Goal: Transaction & Acquisition: Purchase product/service

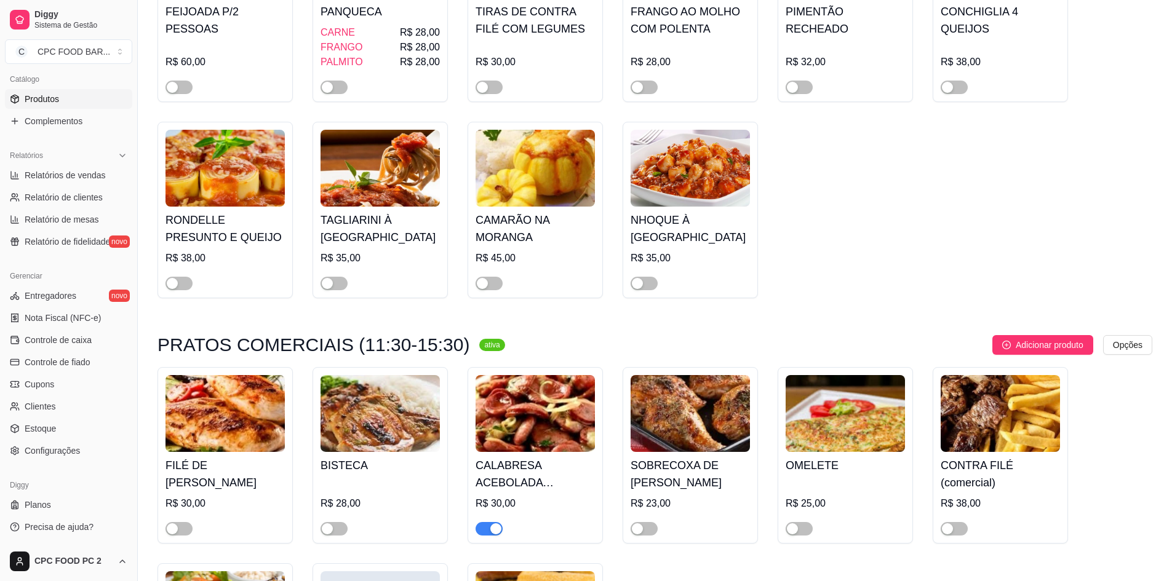
scroll to position [4860, 0]
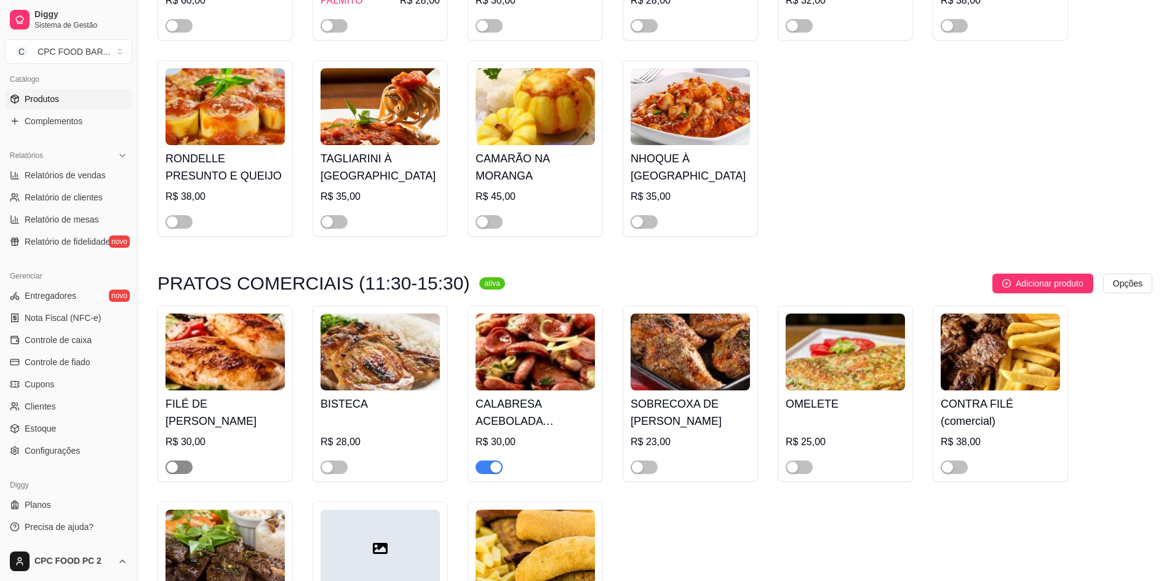
click at [179, 464] on span "button" at bounding box center [178, 468] width 27 height 14
click at [957, 467] on span "button" at bounding box center [954, 468] width 27 height 14
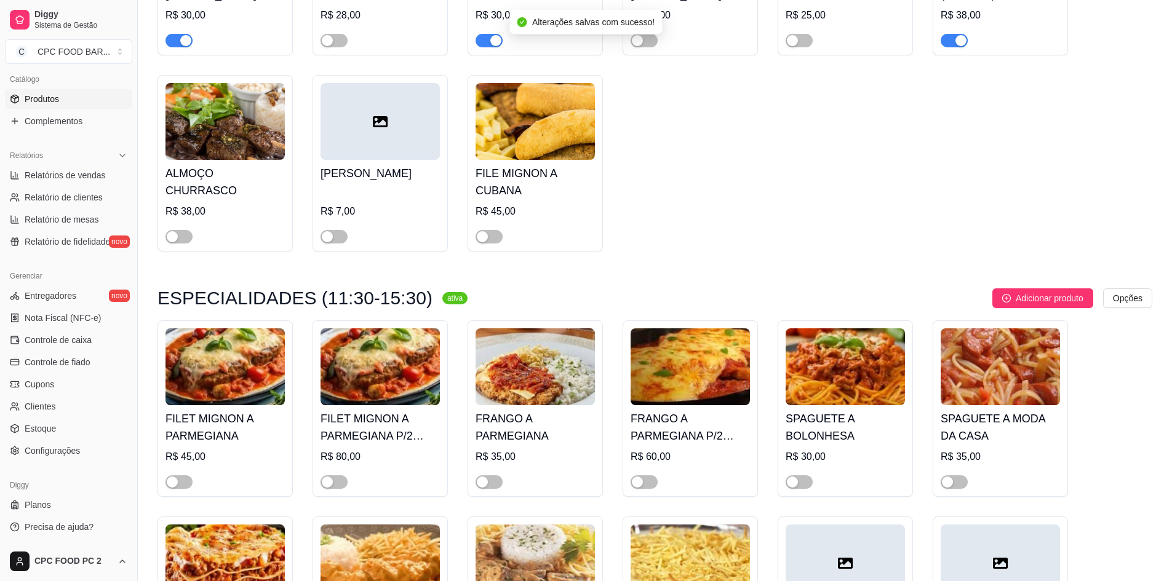
scroll to position [5291, 0]
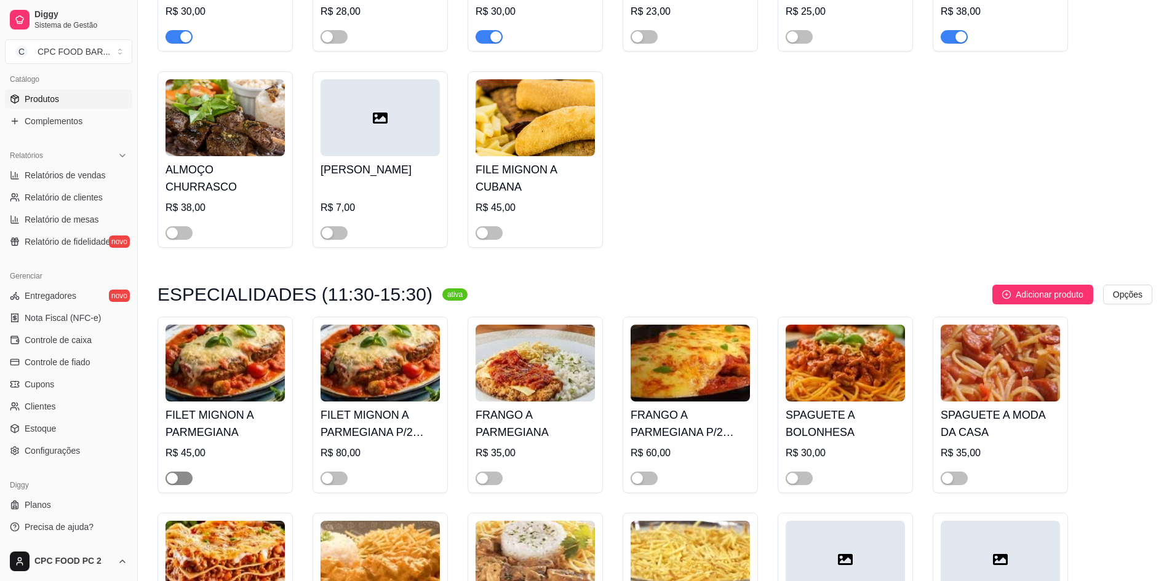
click at [181, 476] on span "button" at bounding box center [178, 479] width 27 height 14
click at [331, 478] on div "button" at bounding box center [327, 478] width 11 height 11
click at [496, 233] on span "button" at bounding box center [489, 233] width 27 height 14
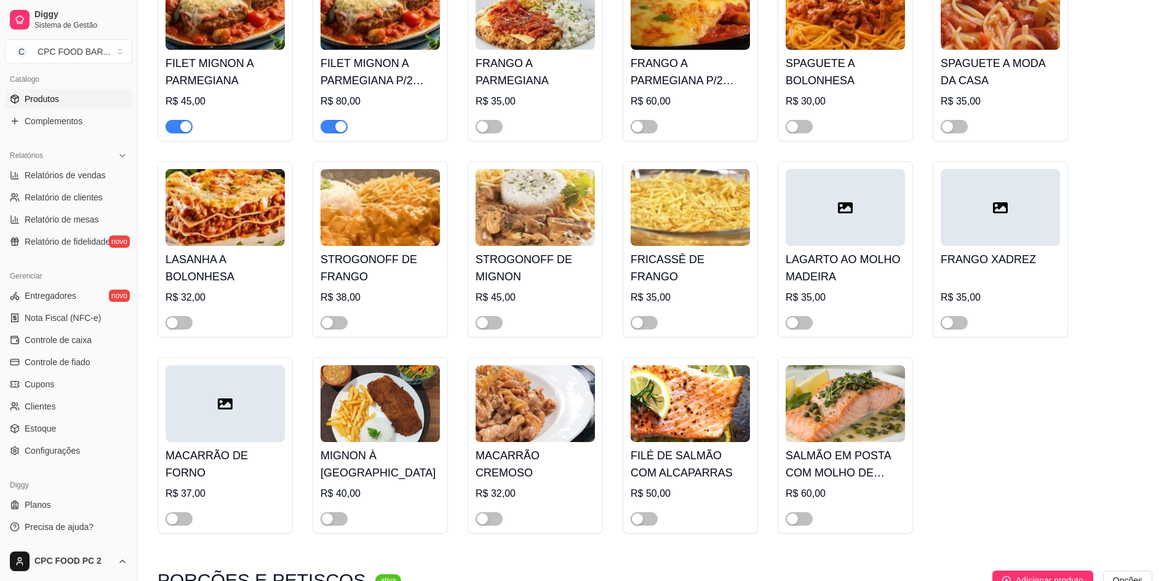
scroll to position [5660, 0]
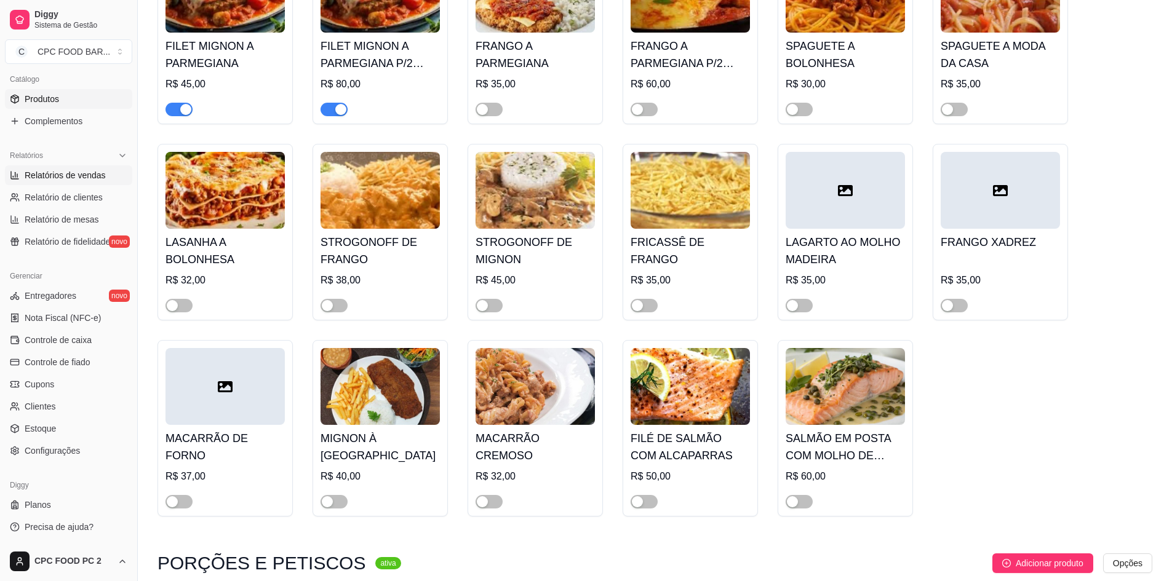
click at [62, 175] on span "Relatórios de vendas" at bounding box center [65, 175] width 81 height 12
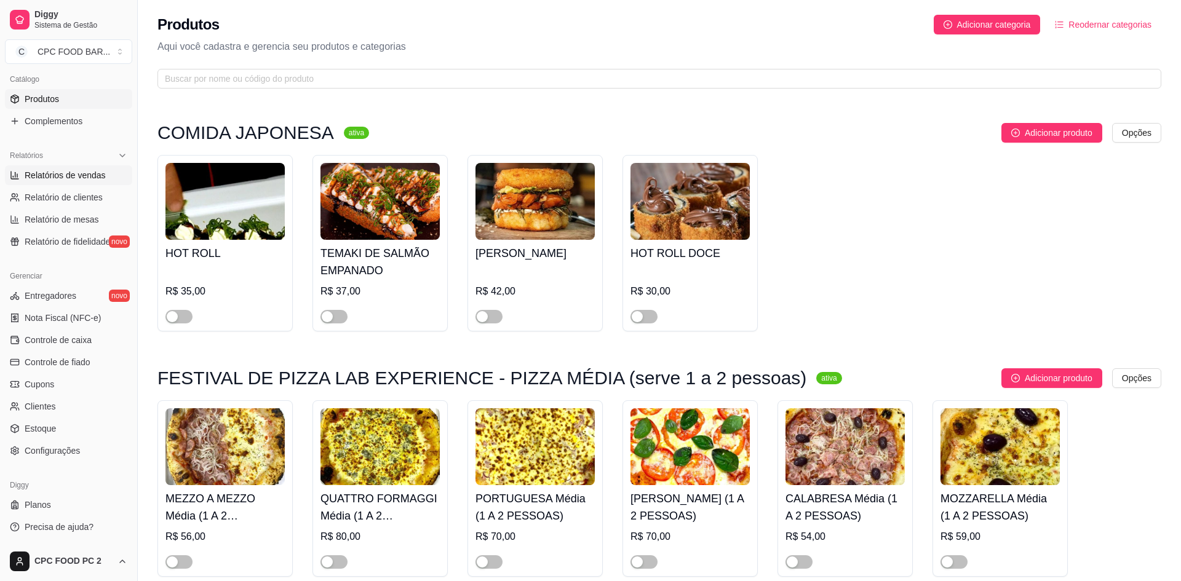
select select "ALL"
select select "0"
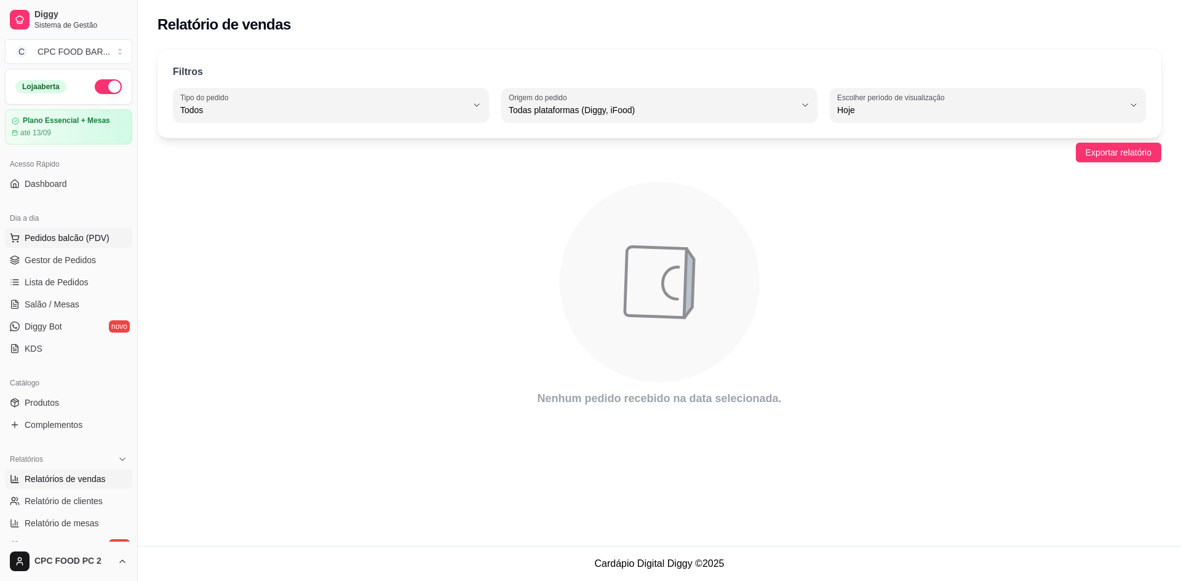
click at [65, 236] on span "Pedidos balcão (PDV)" at bounding box center [67, 238] width 85 height 12
click at [73, 300] on span "Salão / Mesas" at bounding box center [52, 304] width 55 height 12
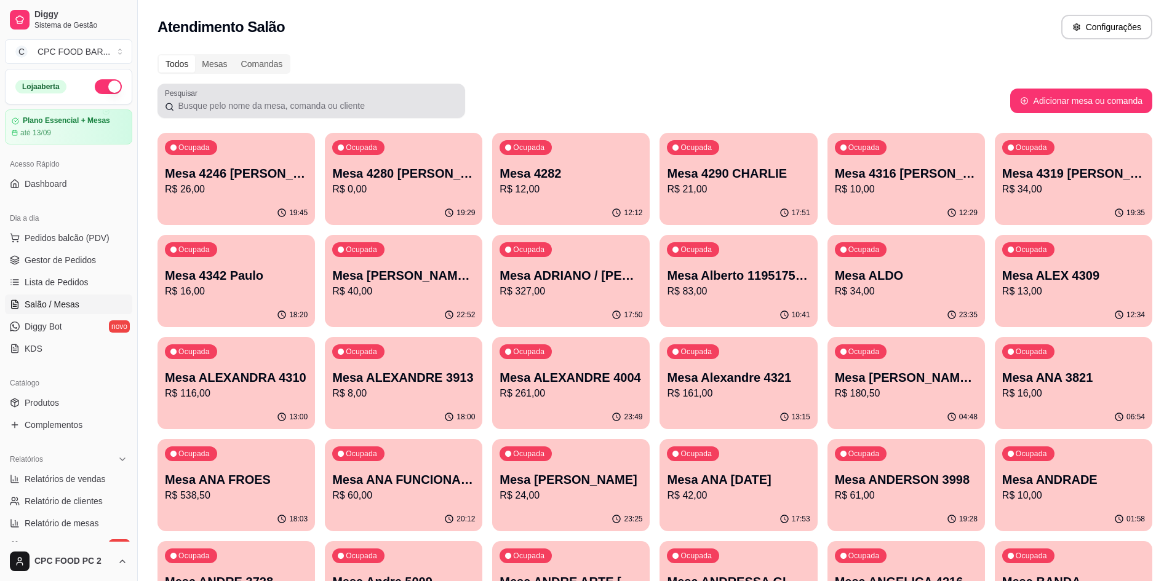
click at [318, 96] on div at bounding box center [311, 101] width 293 height 25
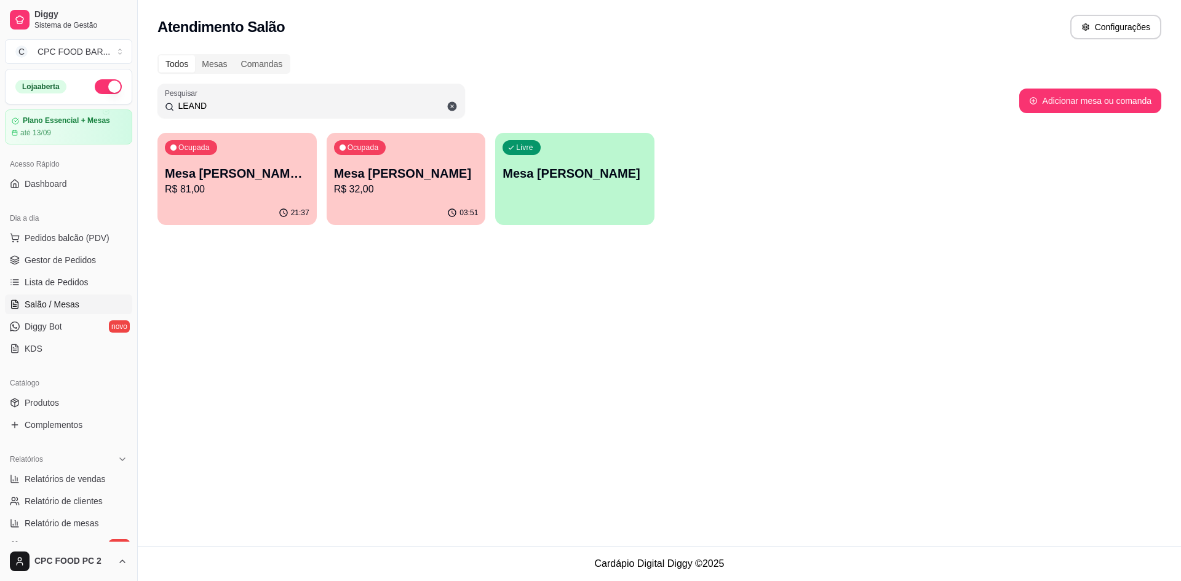
type input "LEAND"
click at [281, 183] on p "R$ 81,00" at bounding box center [237, 189] width 145 height 15
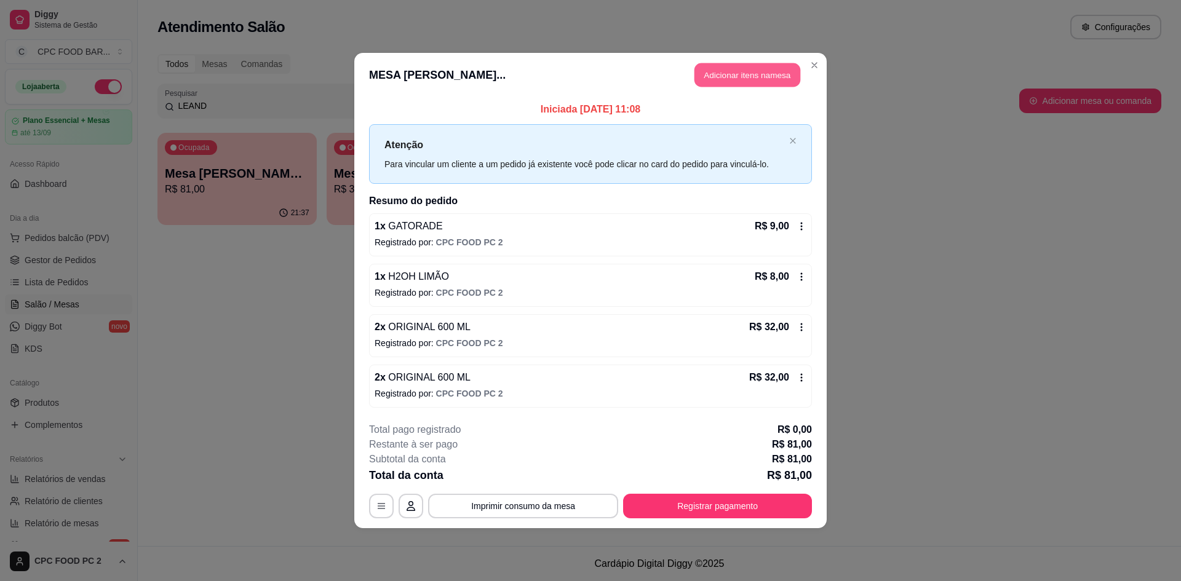
click at [712, 73] on button "Adicionar itens na mesa" at bounding box center [748, 75] width 106 height 24
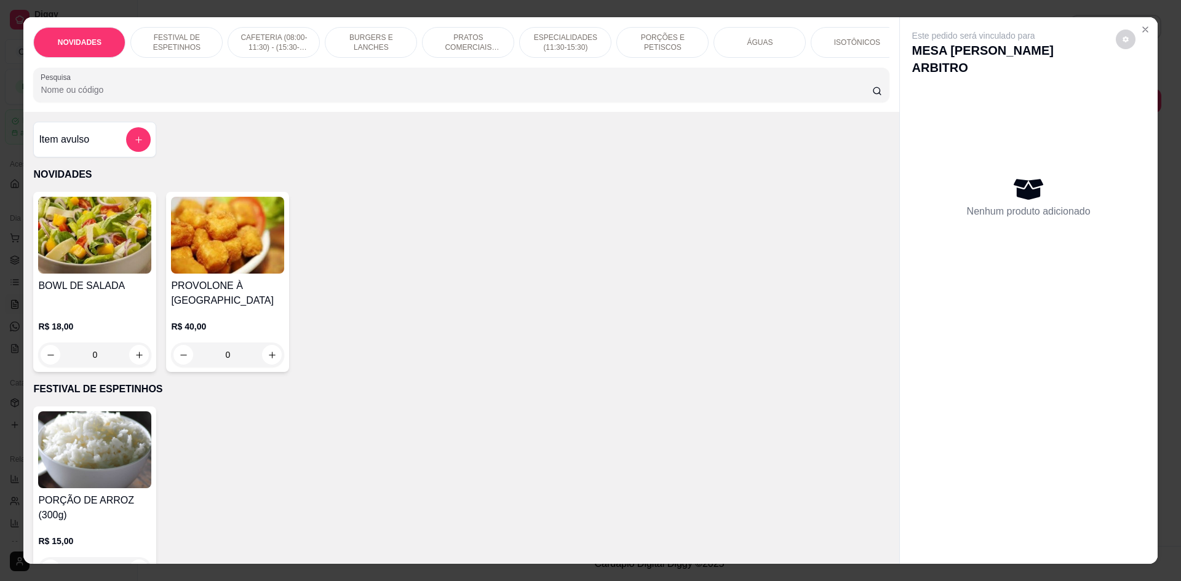
click at [696, 96] on input "Pesquisa" at bounding box center [456, 90] width 831 height 12
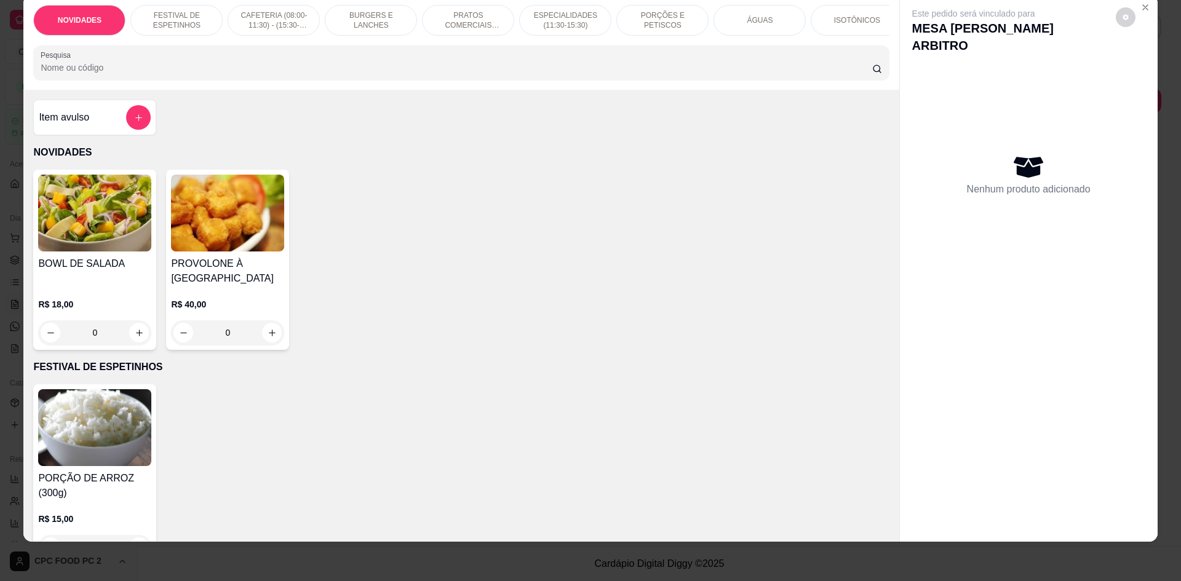
scroll to position [308, 0]
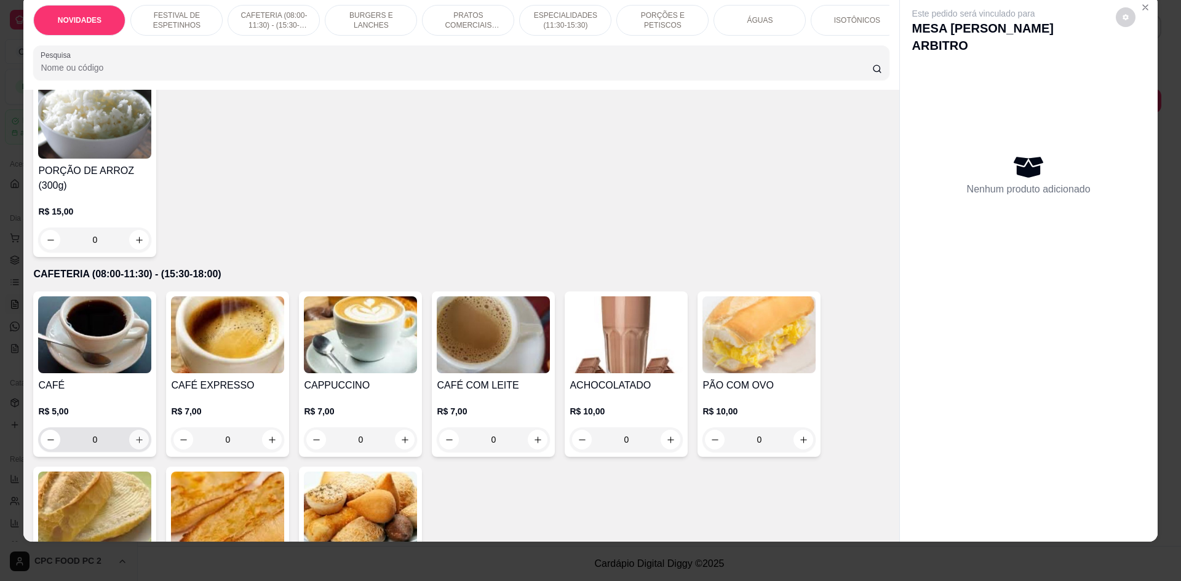
click at [135, 445] on icon "increase-product-quantity" at bounding box center [139, 440] width 9 height 9
type input "1"
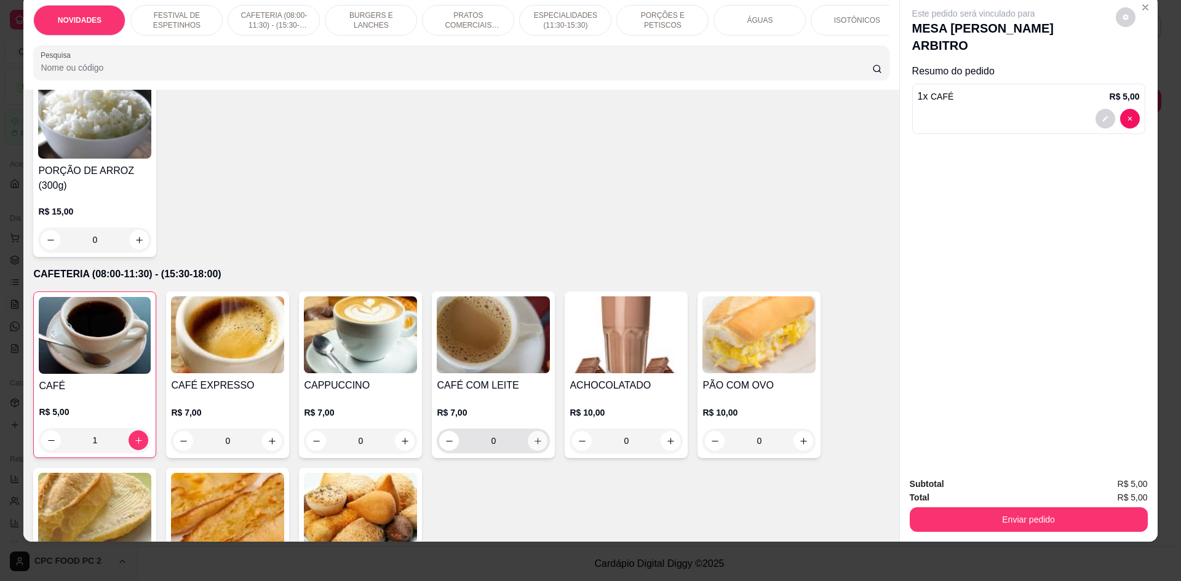
click at [535, 445] on icon "increase-product-quantity" at bounding box center [538, 441] width 7 height 7
type input "1"
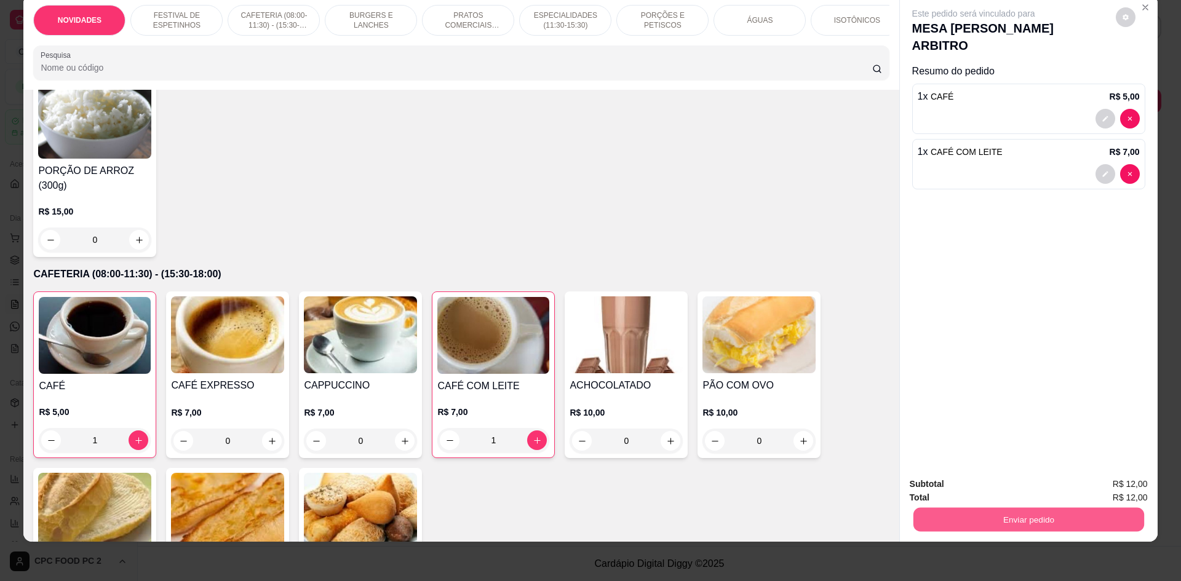
click at [958, 516] on button "Enviar pedido" at bounding box center [1028, 520] width 231 height 24
click at [960, 492] on button "Não registrar e enviar pedido" at bounding box center [988, 489] width 124 height 23
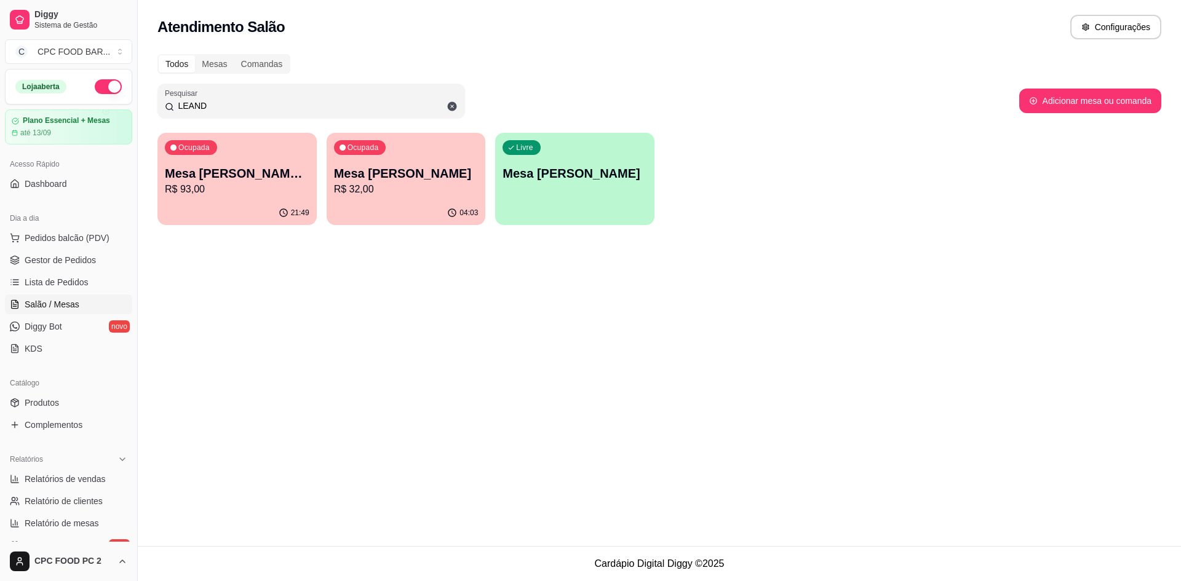
click at [926, 124] on div "Todos Mesas Comandas Pesquisar LEAND Adicionar mesa ou comanda Ocupada Mesa [PE…" at bounding box center [659, 143] width 1043 height 193
click at [64, 234] on span "Pedidos balcão (PDV)" at bounding box center [67, 238] width 85 height 12
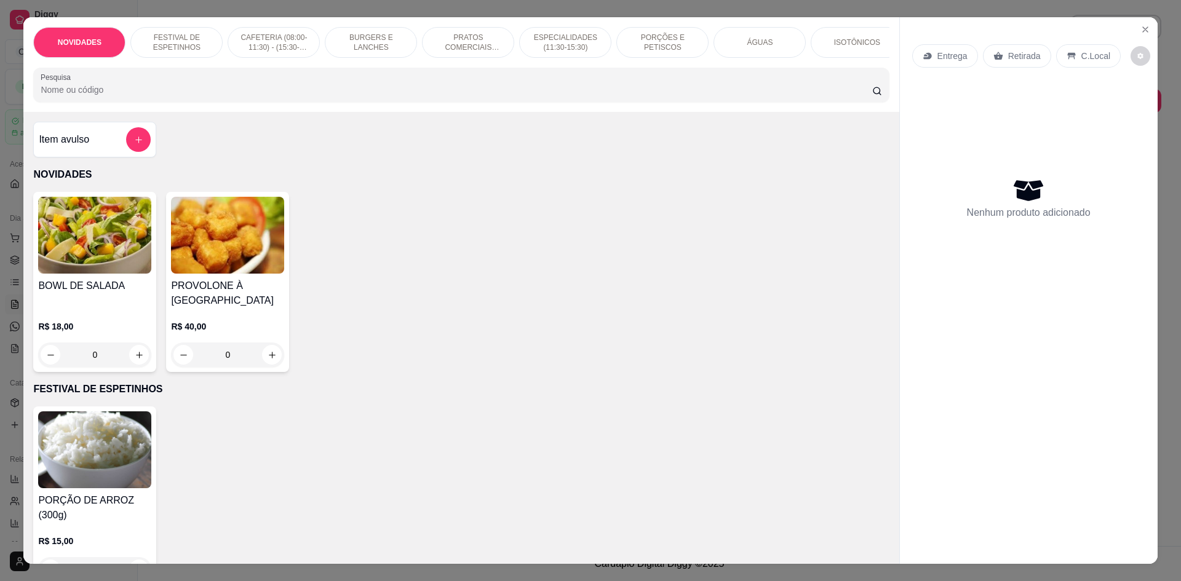
click at [170, 96] on input "Pesquisa" at bounding box center [456, 90] width 831 height 12
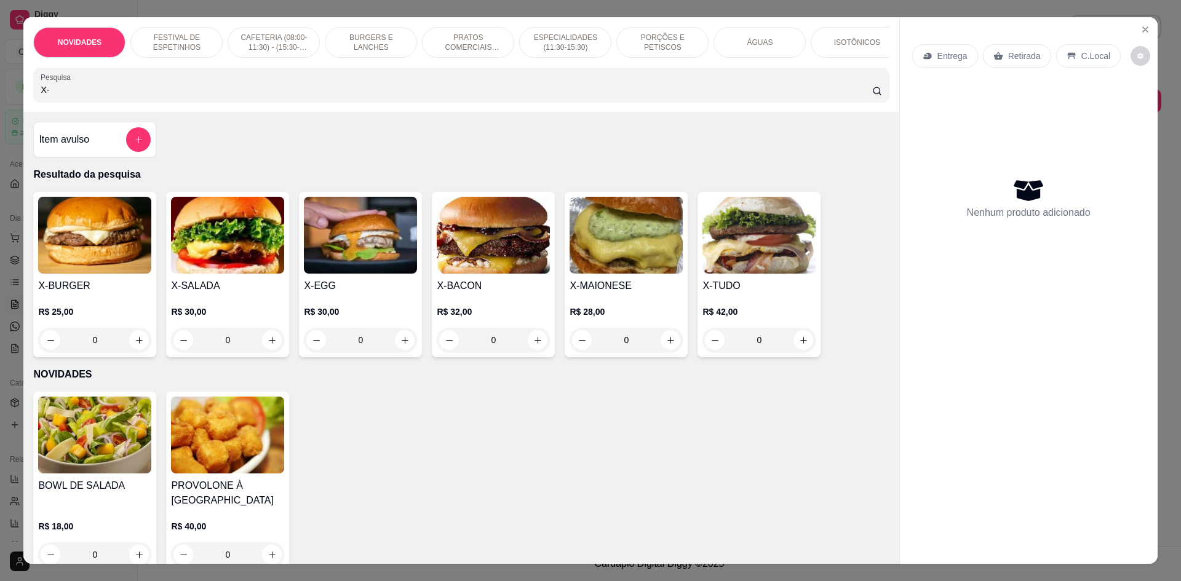
type input "X-"
click at [266, 350] on div "0" at bounding box center [227, 340] width 113 height 25
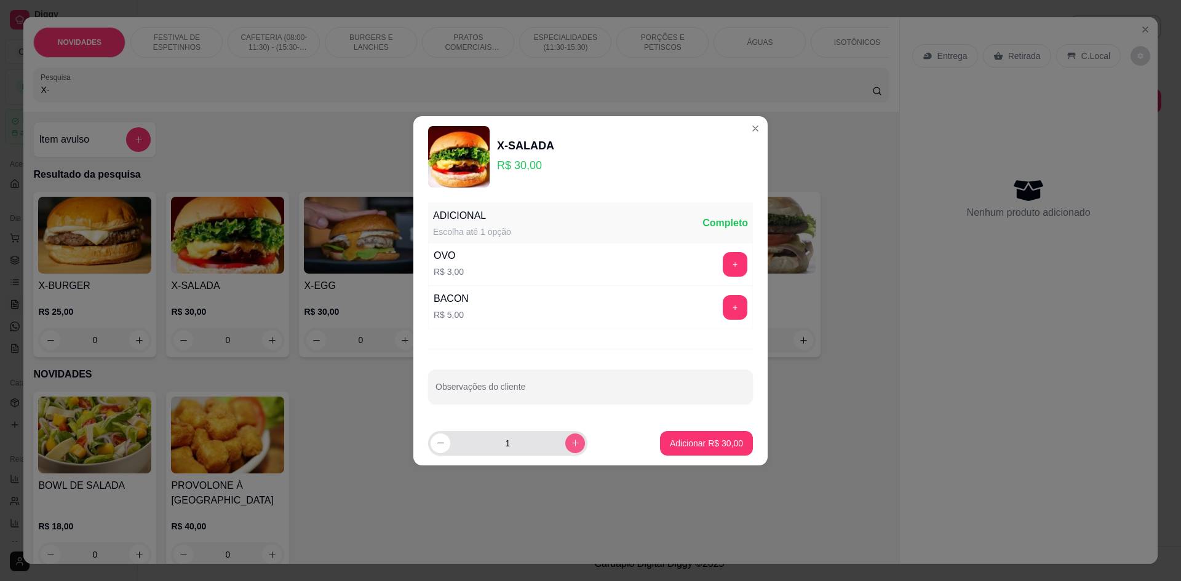
click at [571, 443] on icon "increase-product-quantity" at bounding box center [575, 443] width 9 height 9
type input "2"
click at [693, 448] on p "Adicionar R$ 60,00" at bounding box center [706, 443] width 71 height 12
type input "2"
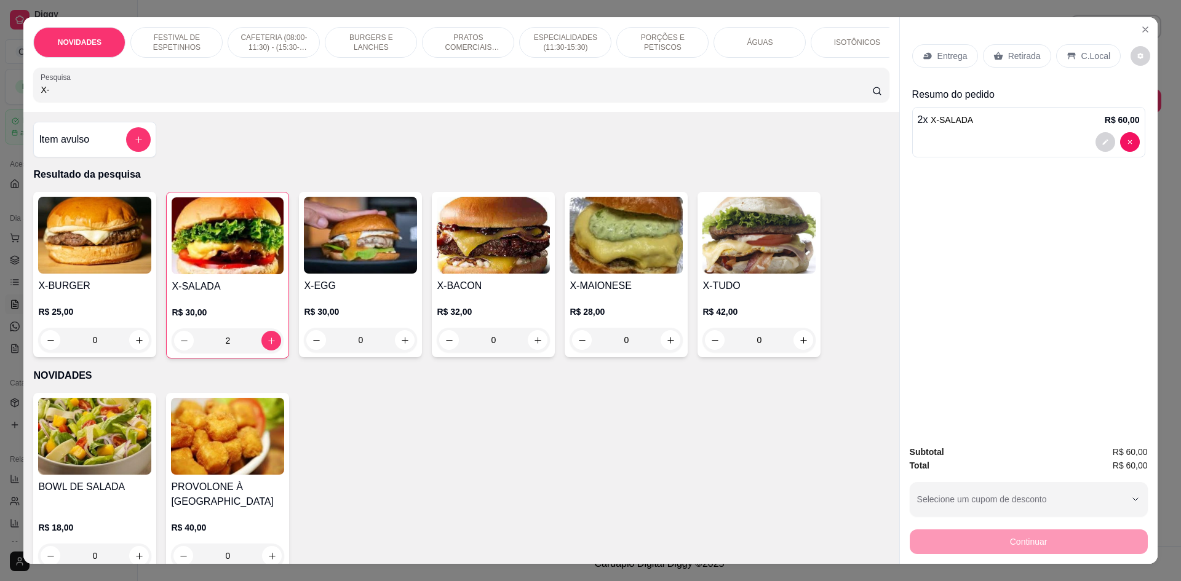
drag, startPoint x: 234, startPoint y: 106, endPoint x: 7, endPoint y: 94, distance: 228.0
click at [7, 94] on div "NOVIDADES FESTIVAL DE ESPETINHOS CAFETERIA (08:00-11:30) - (15:30-18:00) BURGER…" at bounding box center [590, 290] width 1181 height 581
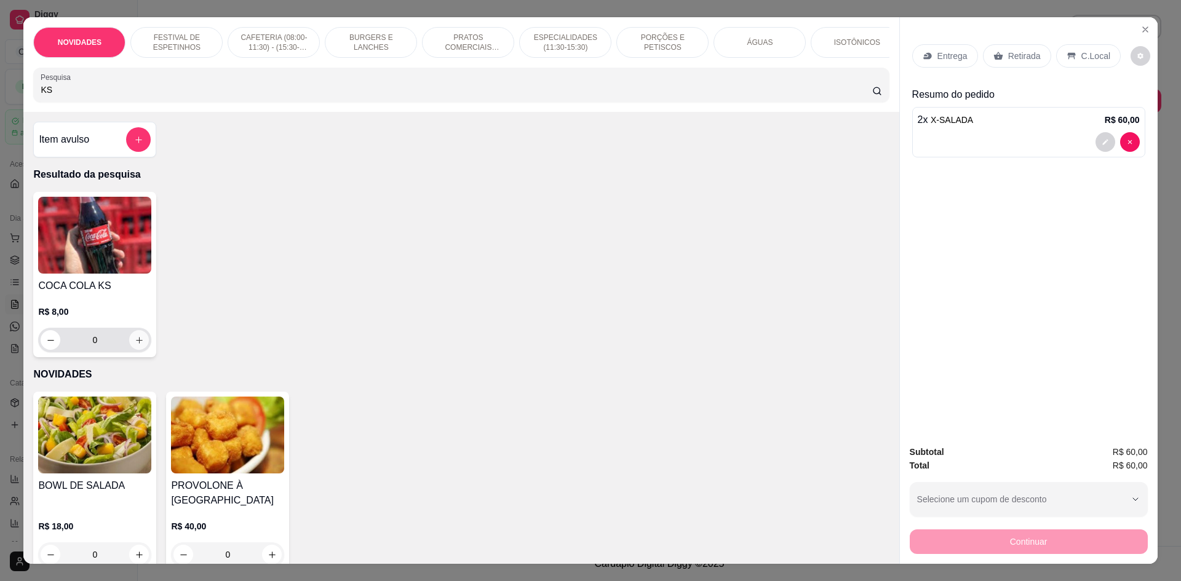
type input "KS"
click at [137, 345] on icon "increase-product-quantity" at bounding box center [139, 340] width 9 height 9
type input "1"
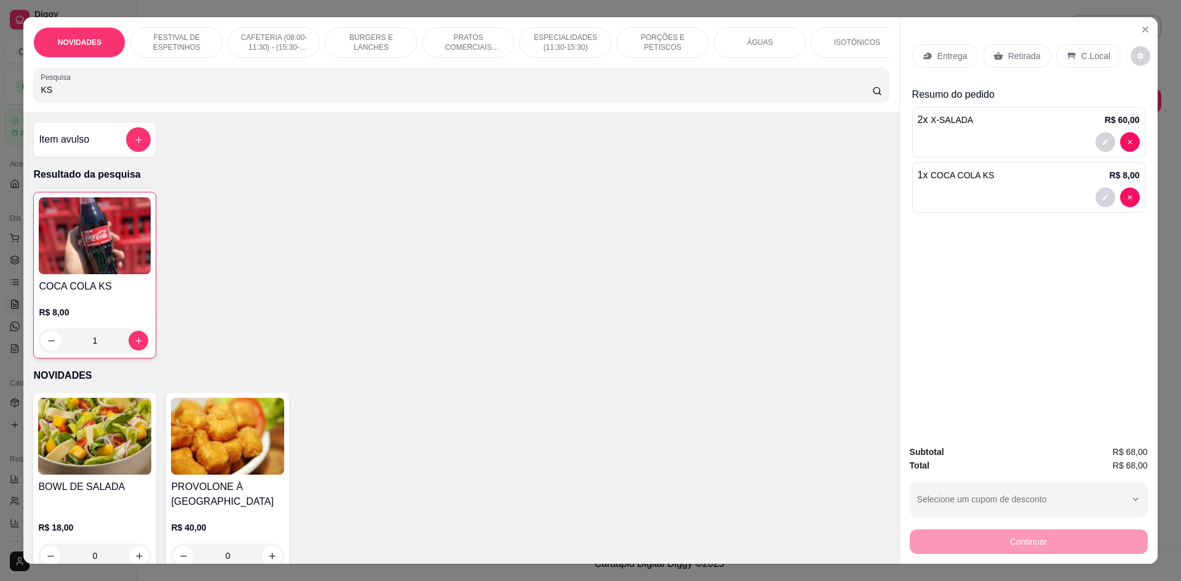
drag, startPoint x: 151, startPoint y: 104, endPoint x: 0, endPoint y: 106, distance: 151.4
click at [0, 106] on div "NOVIDADES FESTIVAL DE ESPETINHOS CAFETERIA (08:00-11:30) - (15:30-18:00) BURGER…" at bounding box center [590, 290] width 1181 height 581
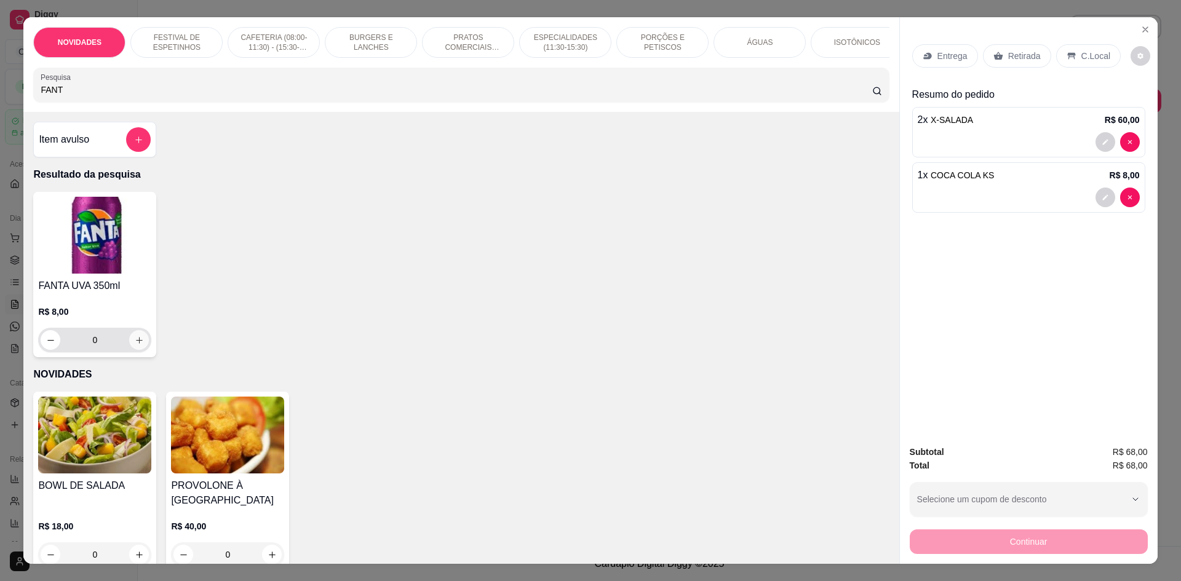
type input "FANT"
click at [137, 345] on icon "increase-product-quantity" at bounding box center [139, 340] width 9 height 9
type input "1"
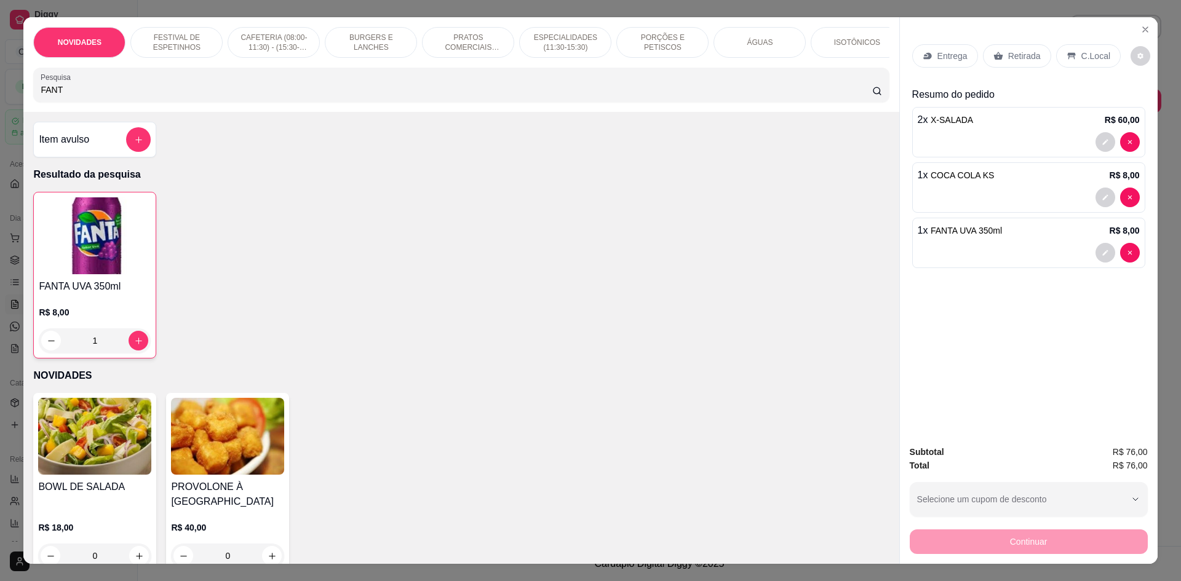
click at [1094, 55] on p "C.Local" at bounding box center [1096, 56] width 29 height 12
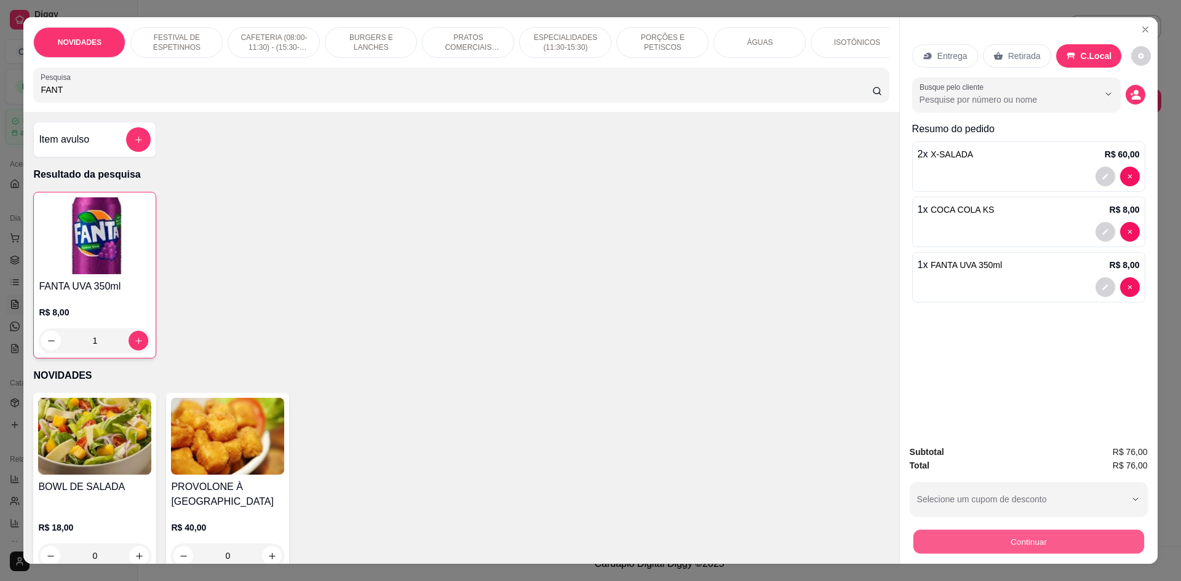
click at [1057, 547] on button "Continuar" at bounding box center [1028, 542] width 231 height 24
